Goal: Information Seeking & Learning: Check status

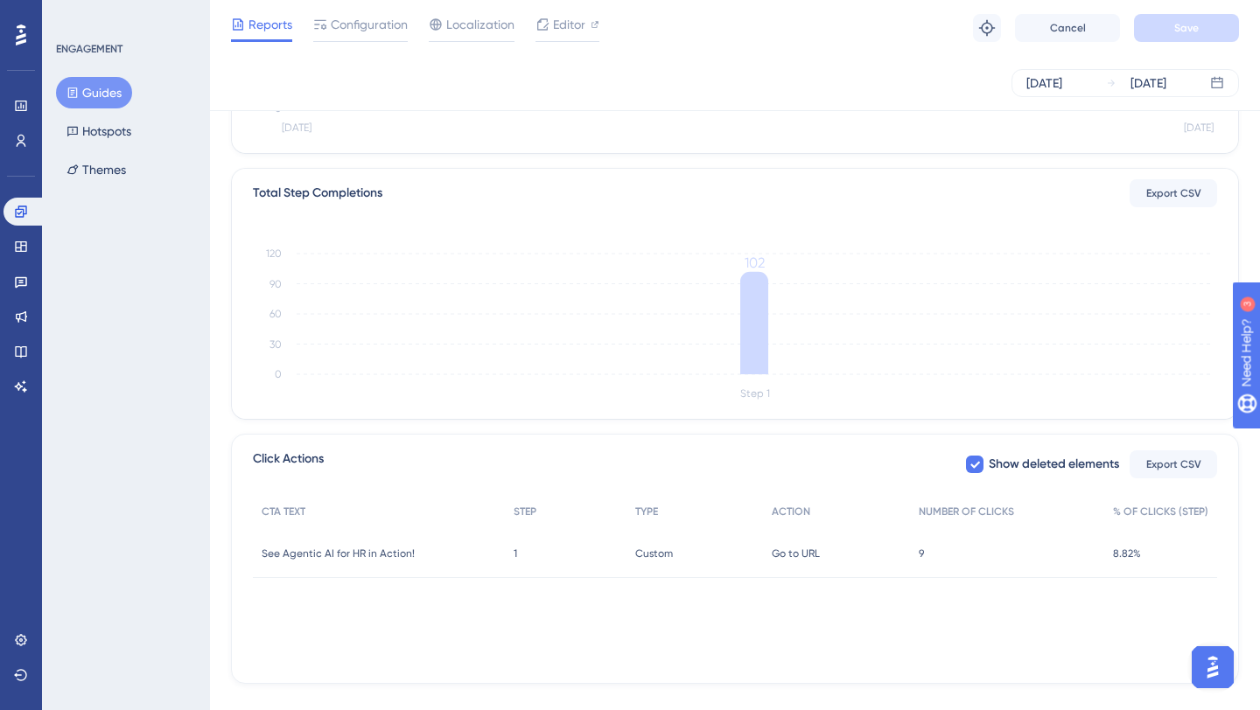
scroll to position [374, 0]
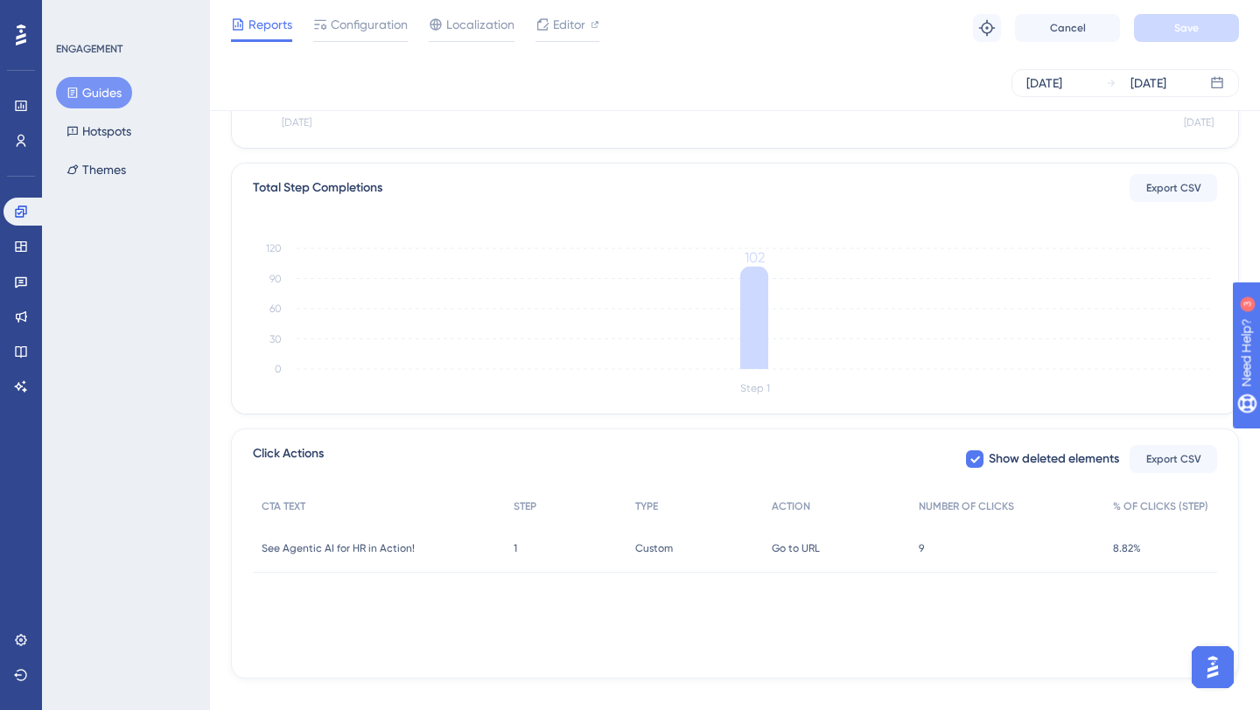
click at [924, 550] on span "9" at bounding box center [921, 548] width 5 height 14
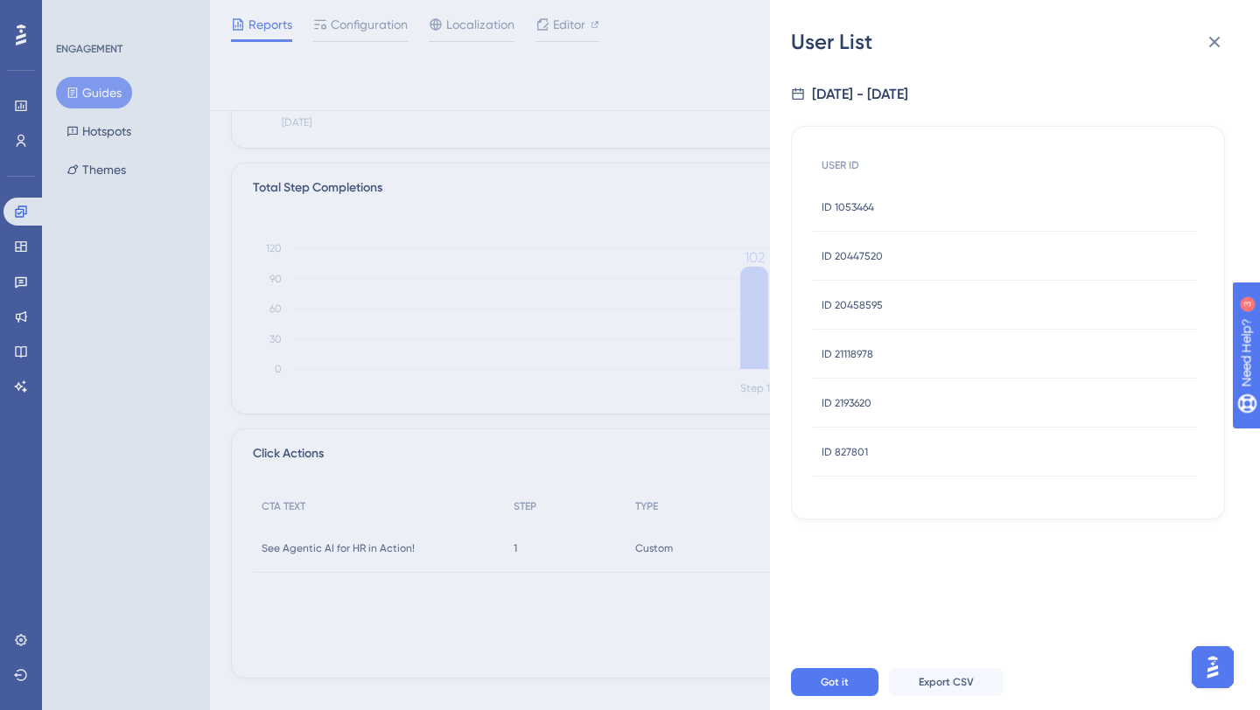
click at [869, 210] on span "ID 1053464" at bounding box center [847, 207] width 52 height 14
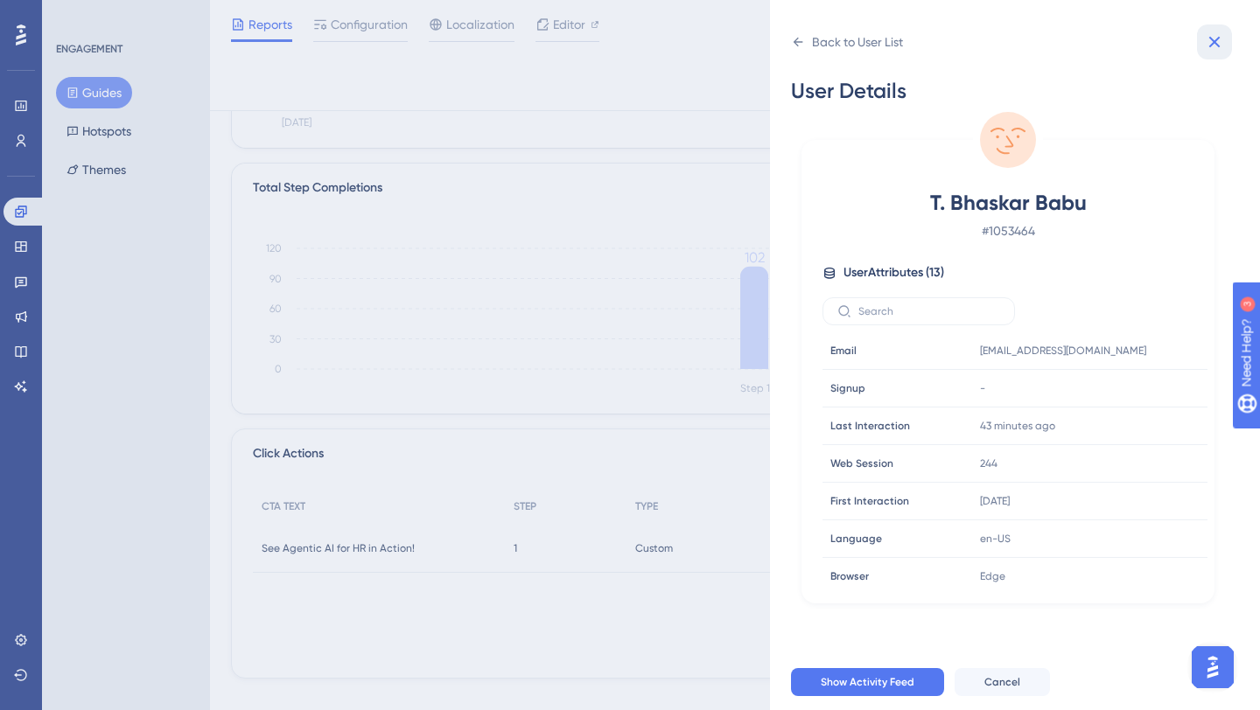
click at [1214, 52] on icon at bounding box center [1214, 41] width 21 height 21
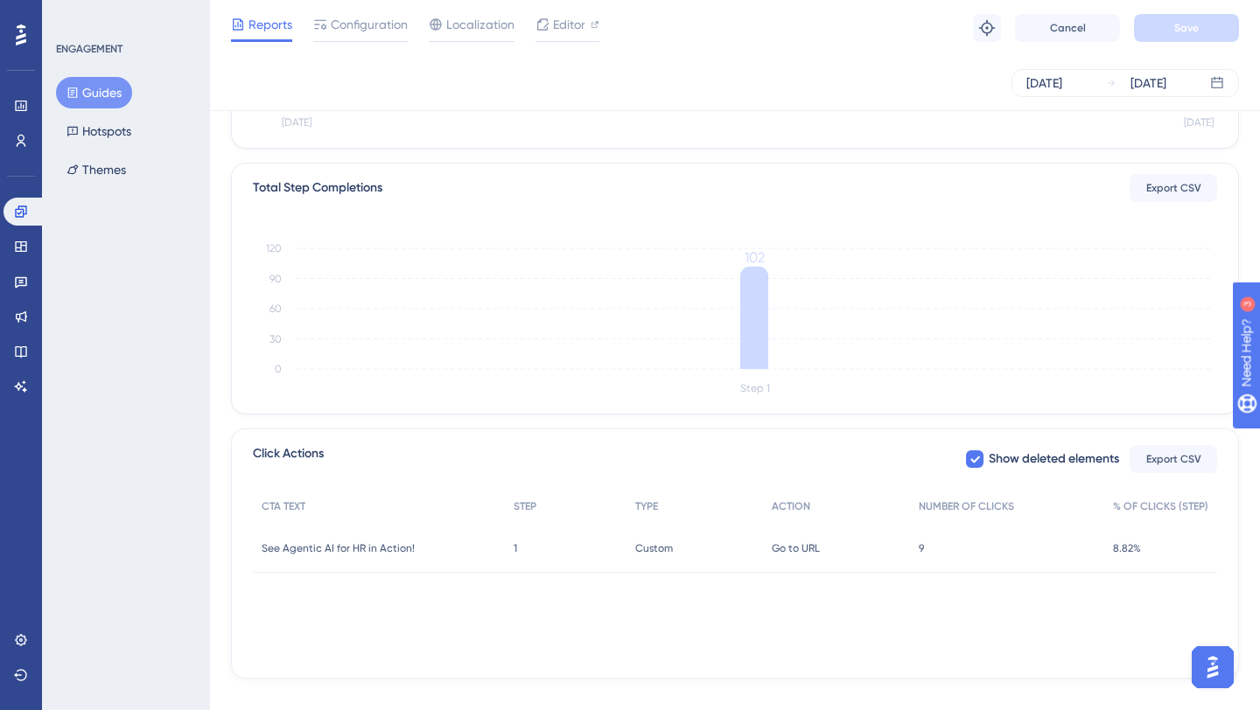
click at [929, 549] on div "9 9" at bounding box center [1007, 548] width 194 height 49
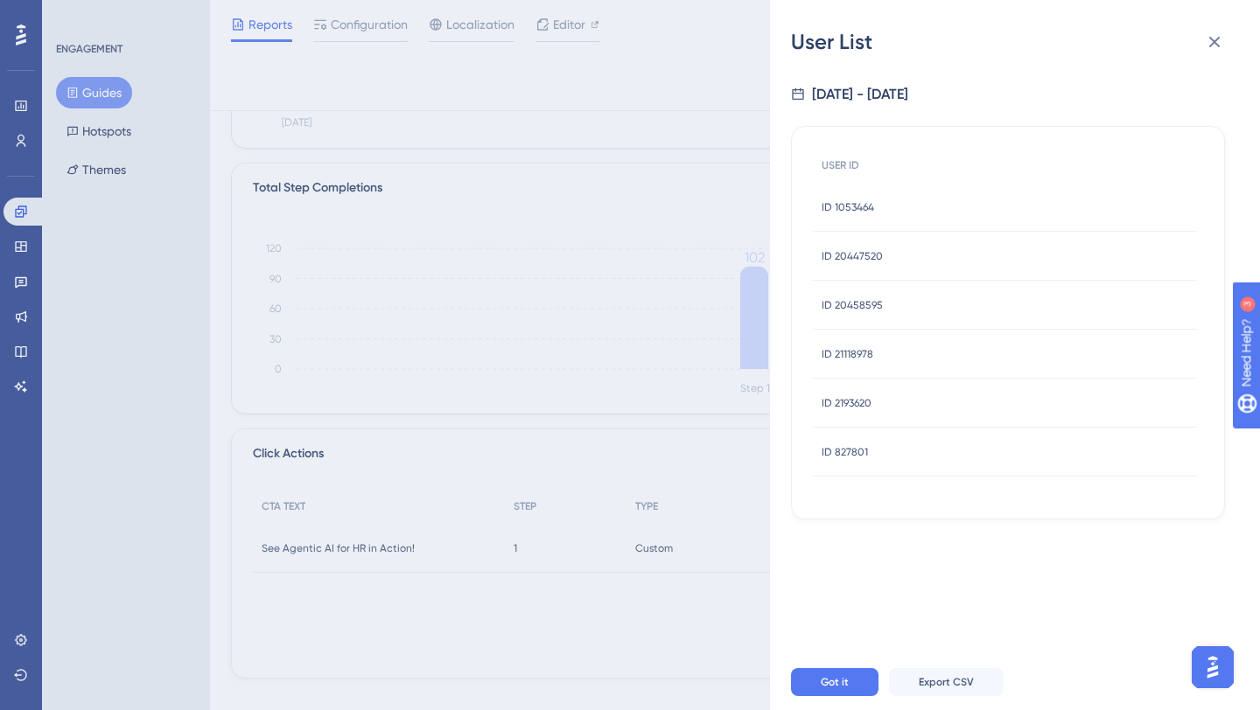
click at [879, 259] on span "ID 20447520" at bounding box center [851, 256] width 61 height 14
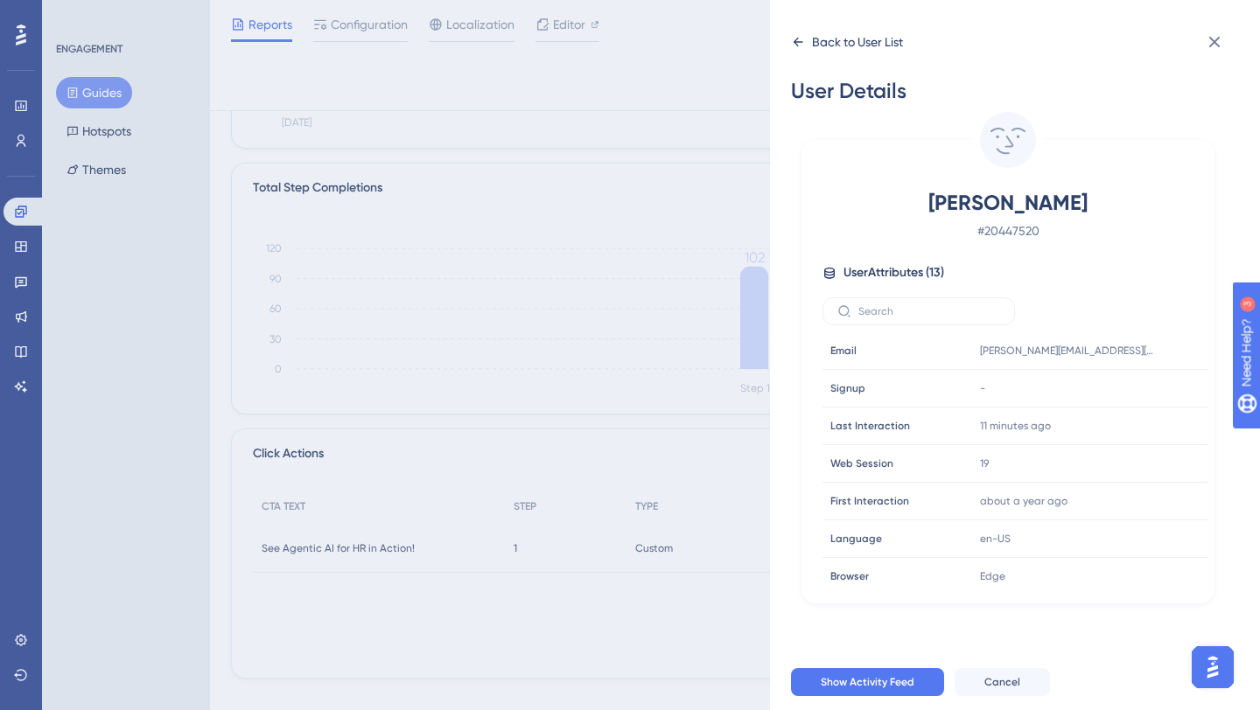
click at [798, 44] on icon at bounding box center [798, 42] width 14 height 14
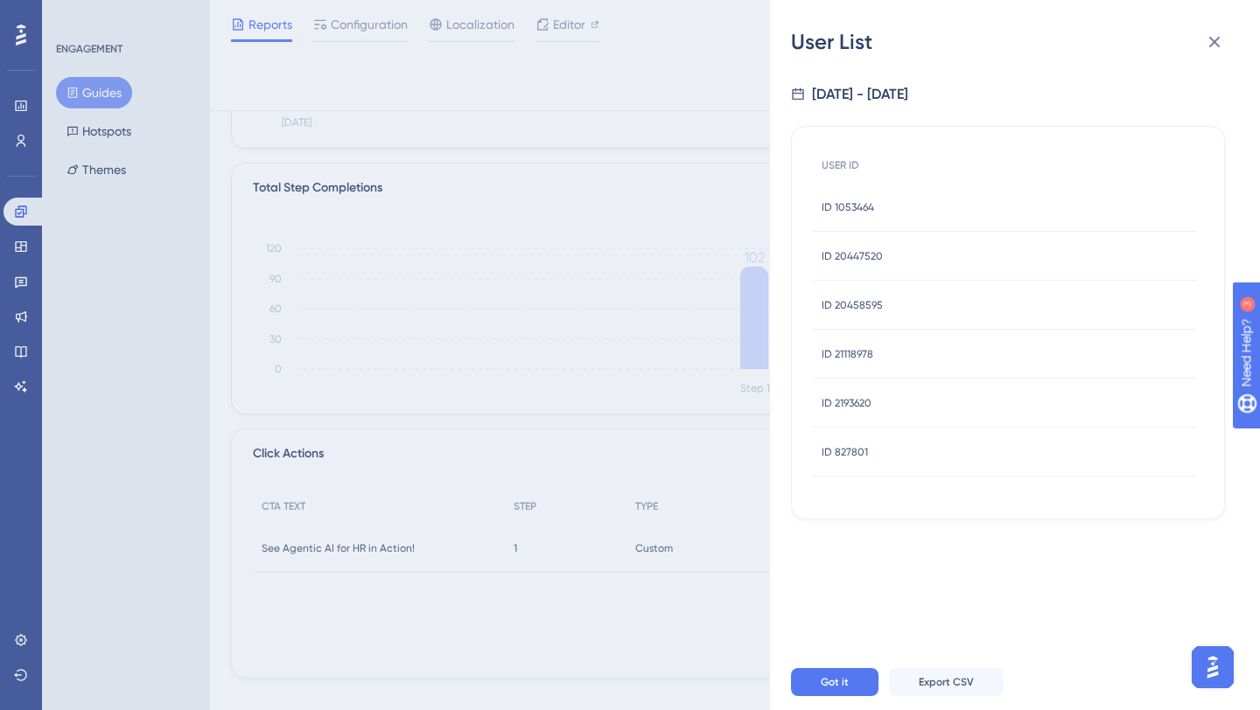
click at [829, 298] on span "ID 20458595" at bounding box center [851, 305] width 61 height 14
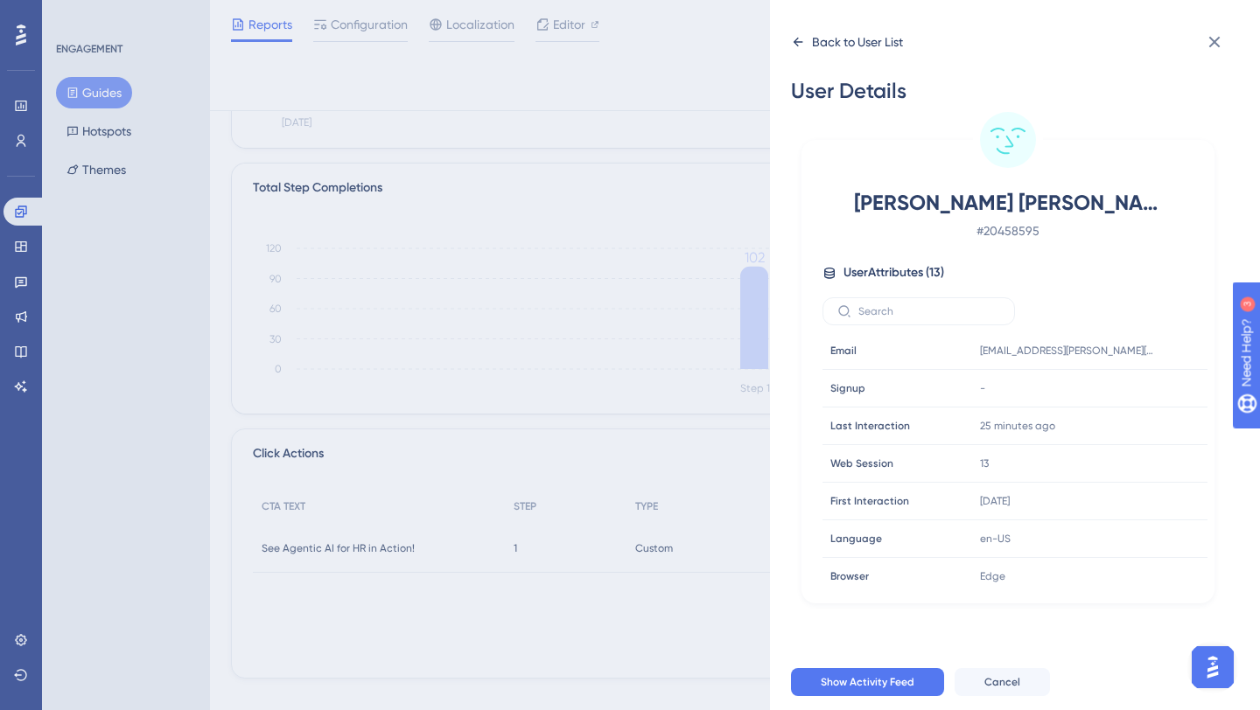
click at [799, 42] on icon at bounding box center [798, 42] width 14 height 14
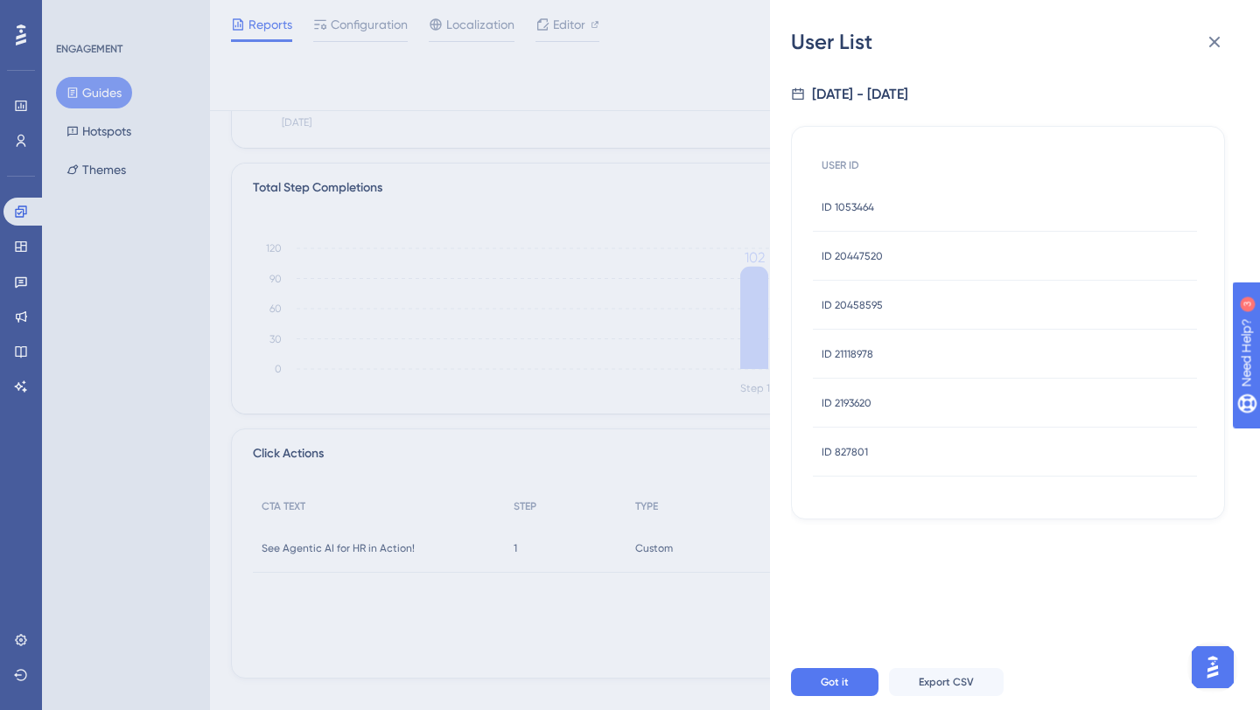
click at [857, 358] on span "ID 21118978" at bounding box center [847, 354] width 52 height 14
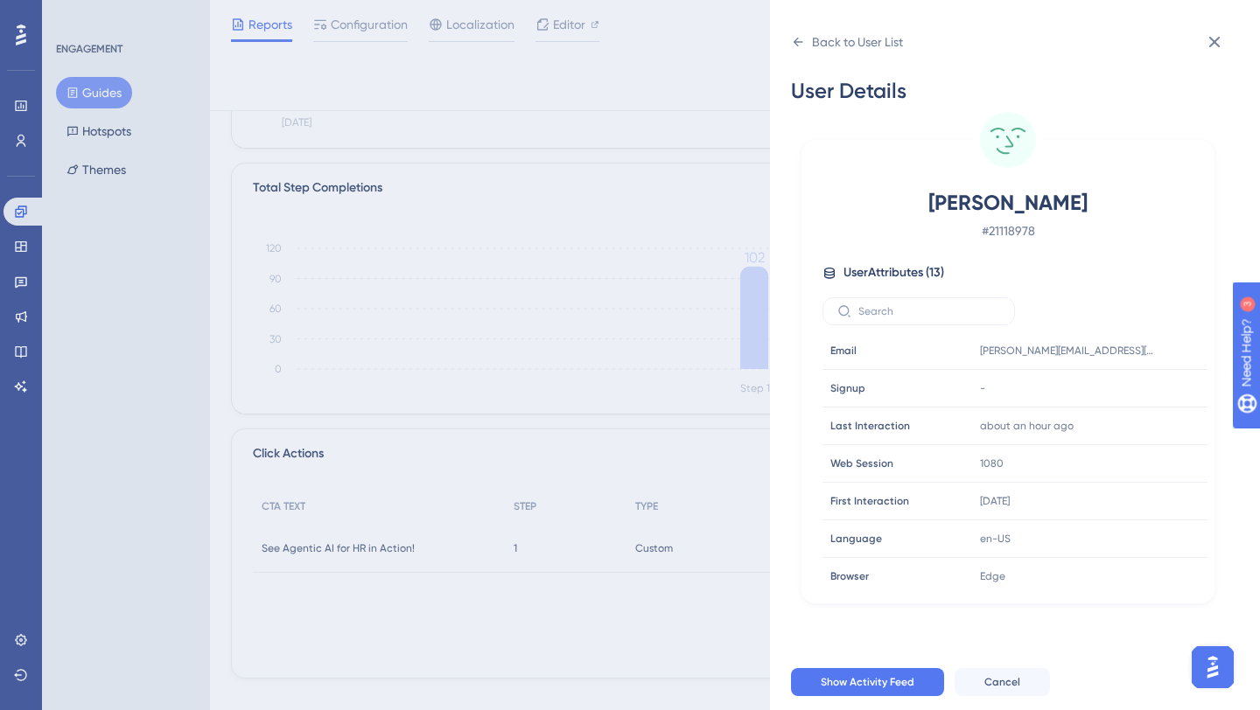
click at [789, 38] on div "Back to User List User Details [PERSON_NAME] # 21118978 User Attributes ( 13 ) …" at bounding box center [1015, 355] width 490 height 710
click at [798, 44] on icon at bounding box center [798, 42] width 14 height 14
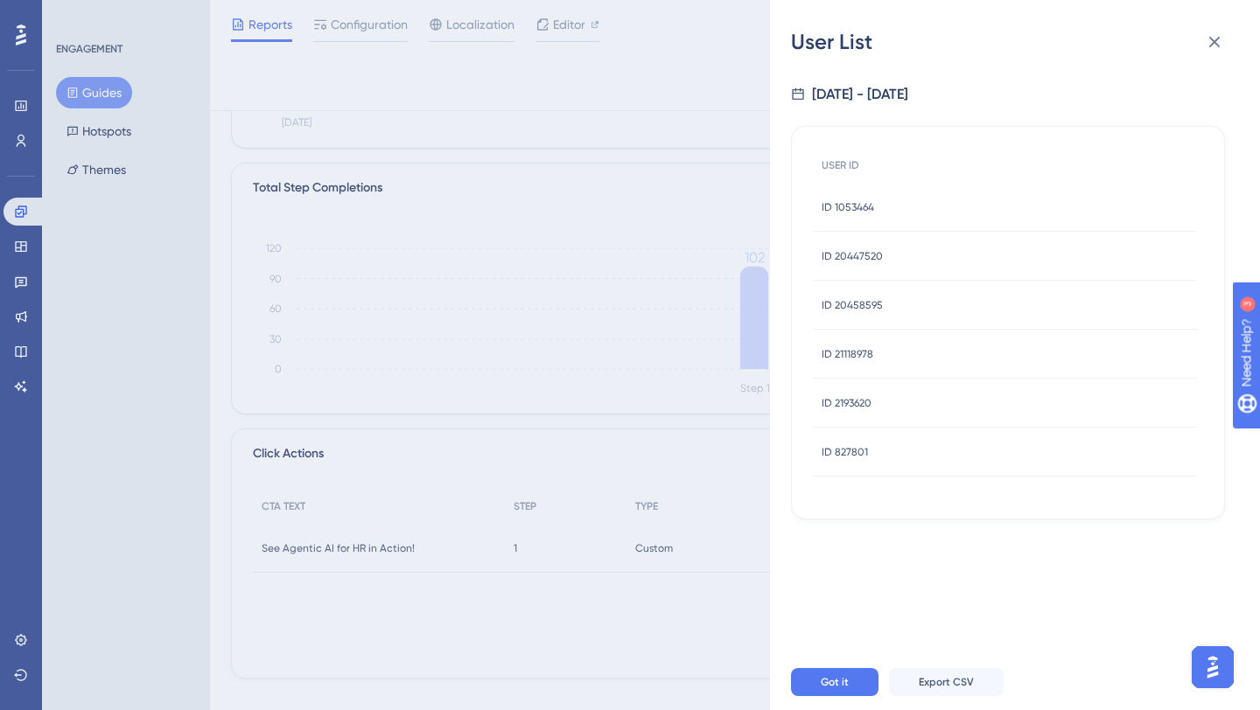
click at [835, 360] on span "ID 21118978" at bounding box center [847, 354] width 52 height 14
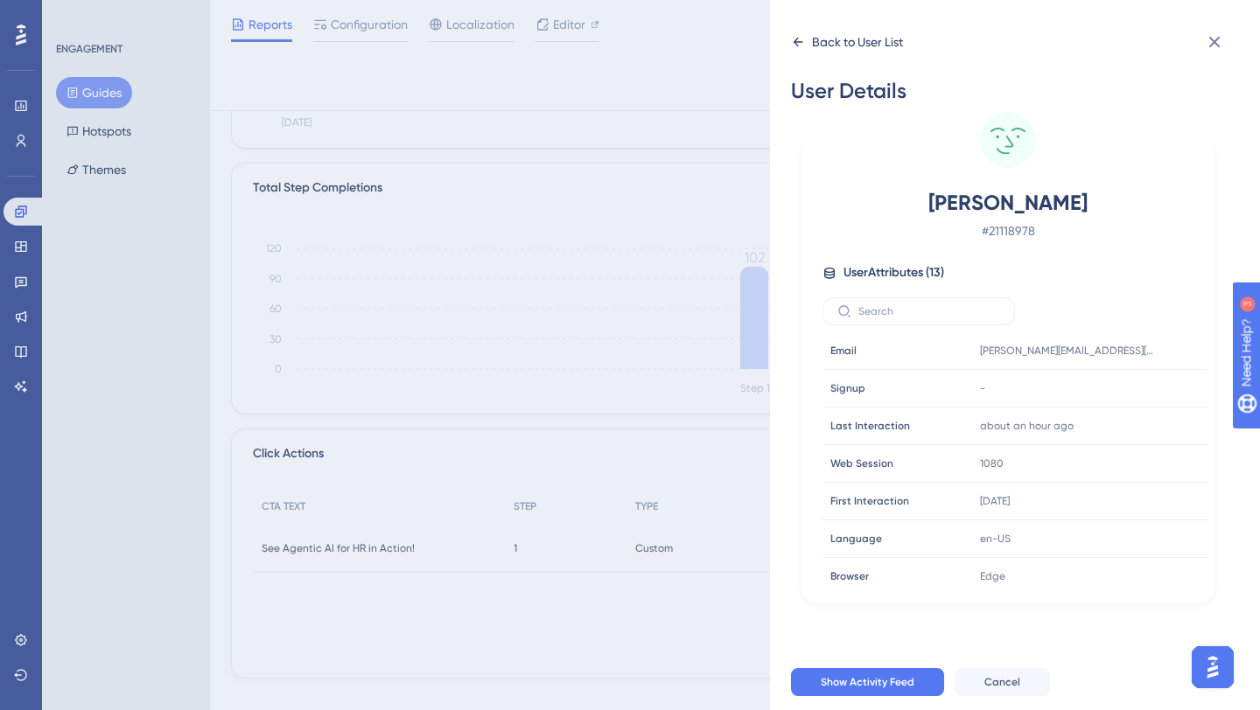
click at [791, 38] on icon at bounding box center [798, 42] width 14 height 14
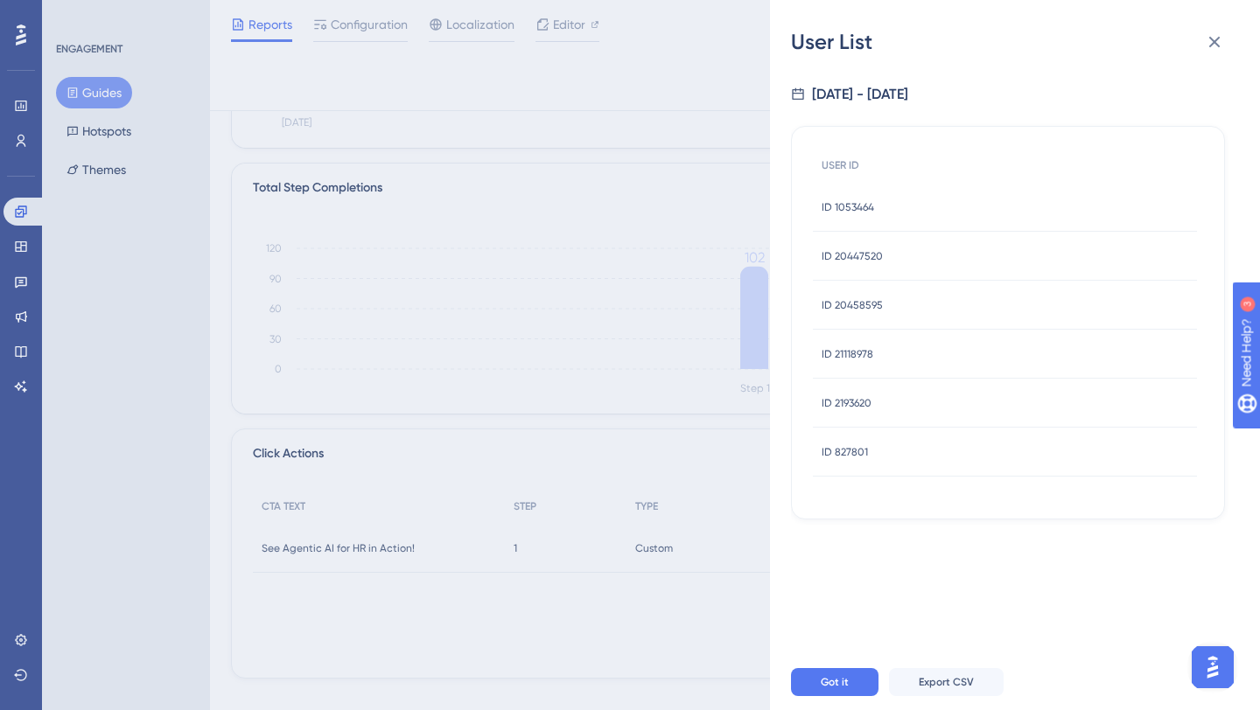
click at [838, 410] on div "ID 2193620 ID 2193620" at bounding box center [846, 403] width 50 height 49
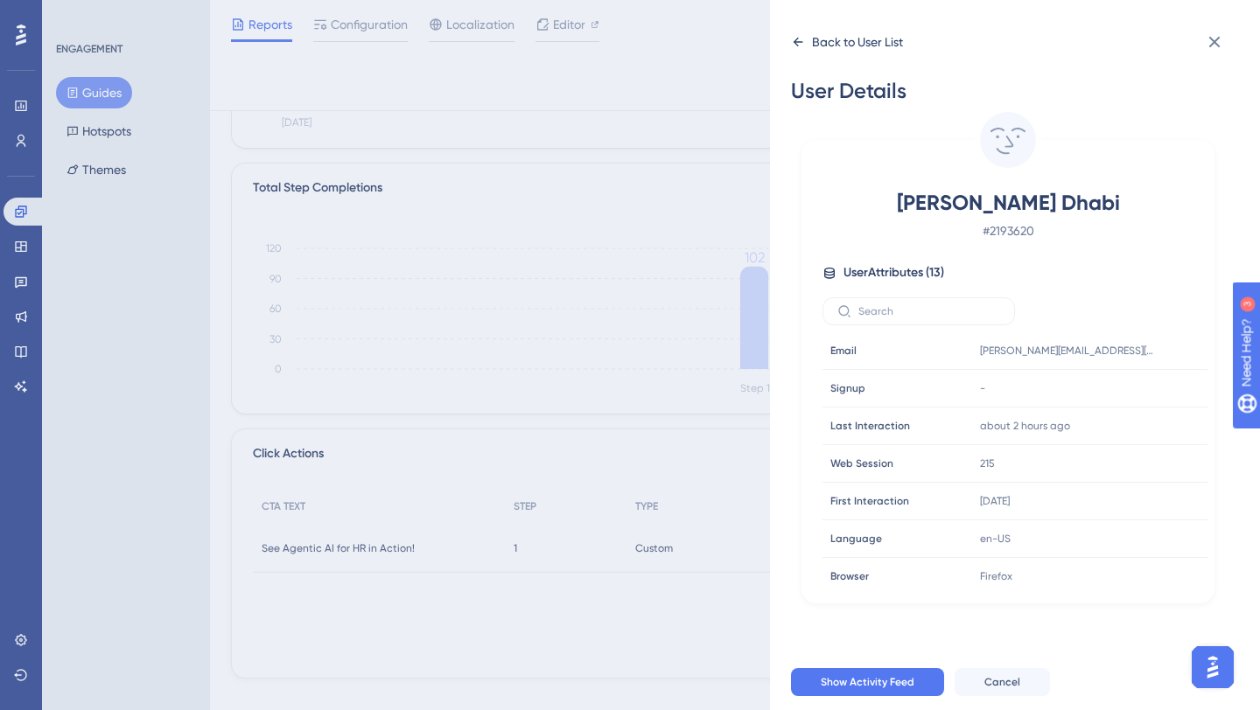
click at [795, 43] on icon at bounding box center [798, 42] width 10 height 9
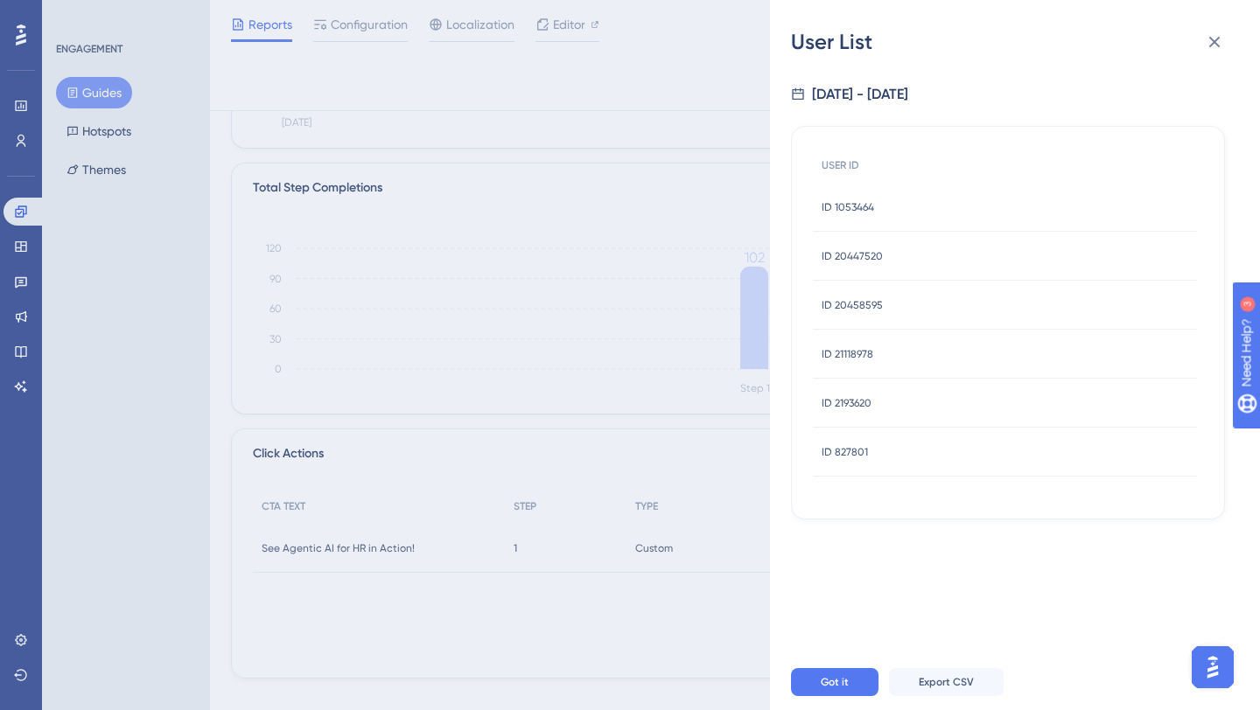
click at [853, 440] on div "ID 827801 ID 827801" at bounding box center [844, 452] width 46 height 49
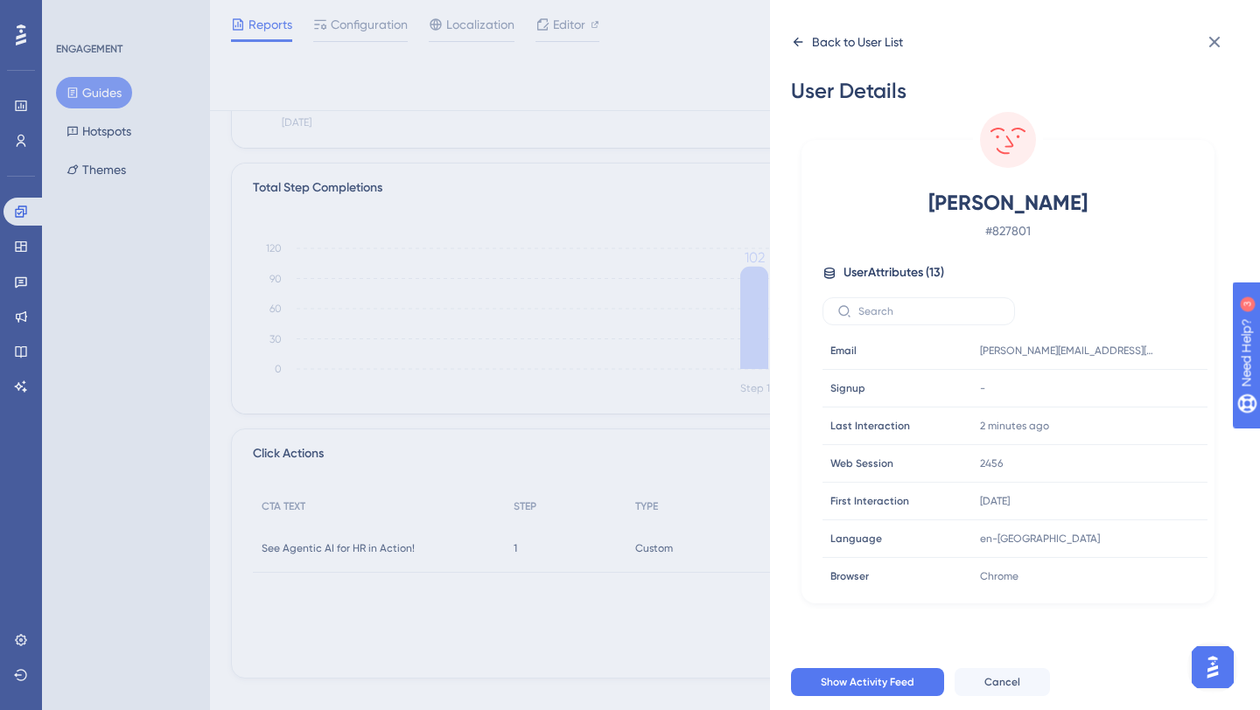
click at [794, 45] on icon at bounding box center [798, 42] width 14 height 14
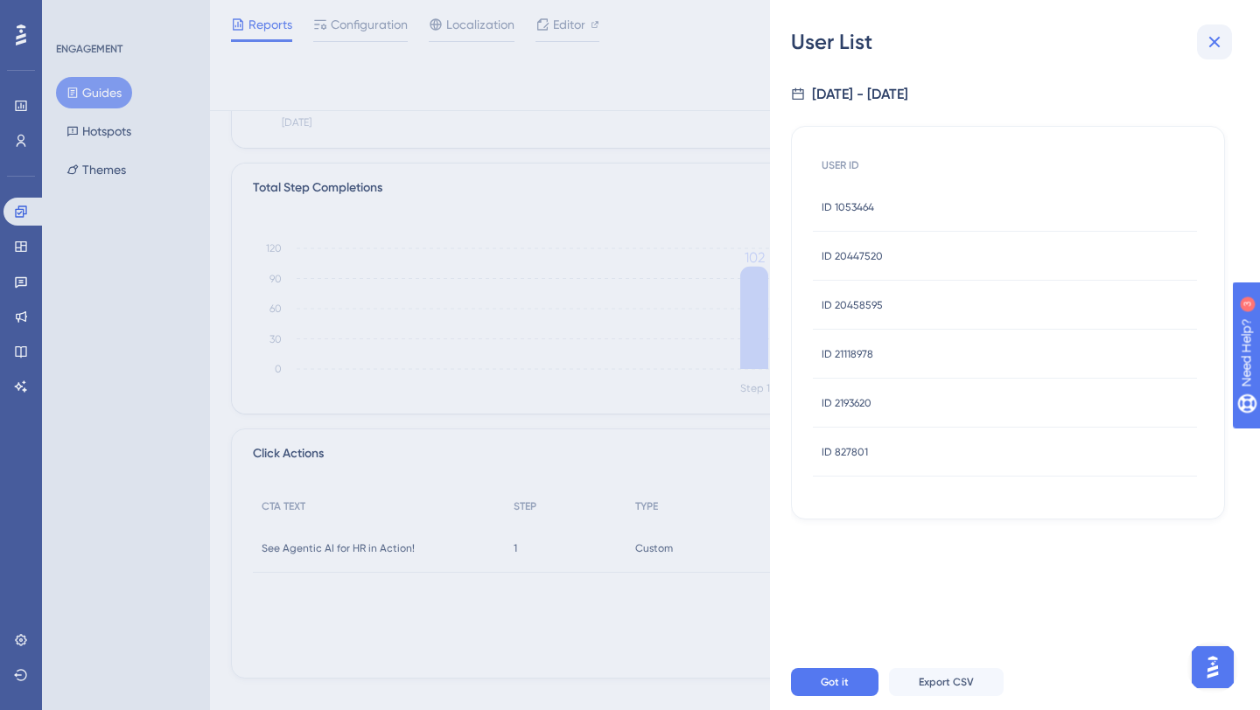
click at [1218, 45] on icon at bounding box center [1214, 41] width 21 height 21
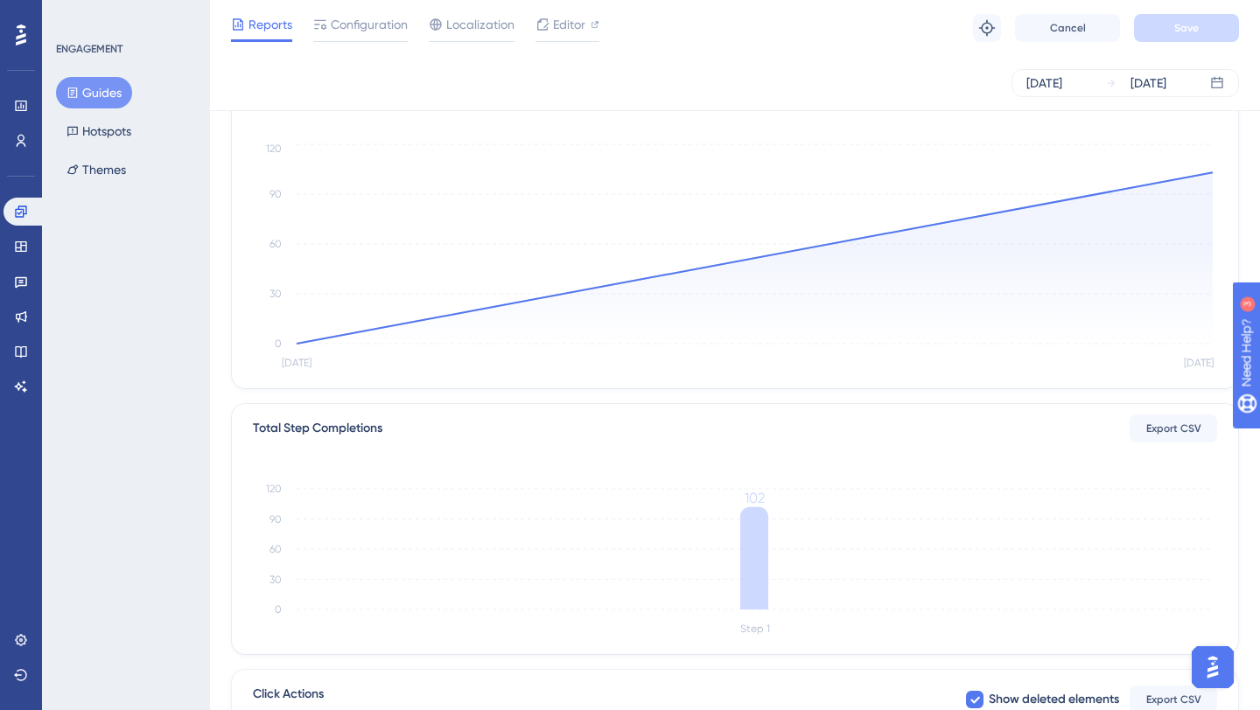
scroll to position [0, 0]
